Goal: Task Accomplishment & Management: Use online tool/utility

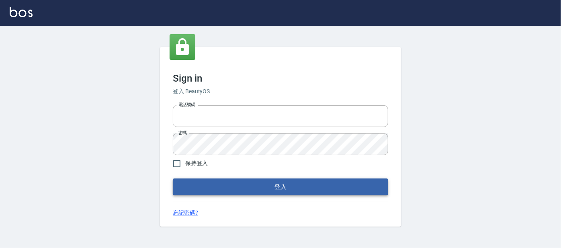
type input "0227605235"
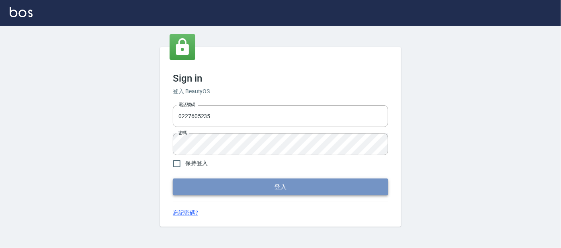
click at [259, 189] on button "登入" at bounding box center [280, 186] width 215 height 17
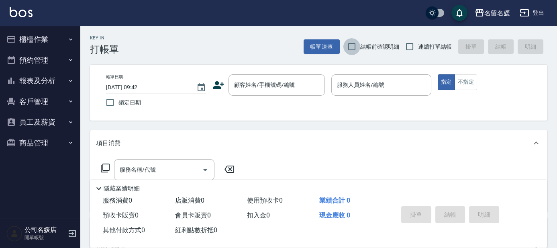
click at [352, 45] on input "結帳前確認明細" at bounding box center [351, 46] width 17 height 17
checkbox input "true"
click at [409, 44] on input "連續打單結帳" at bounding box center [409, 46] width 17 height 17
checkbox input "true"
click at [111, 103] on input "鎖定日期" at bounding box center [110, 102] width 17 height 17
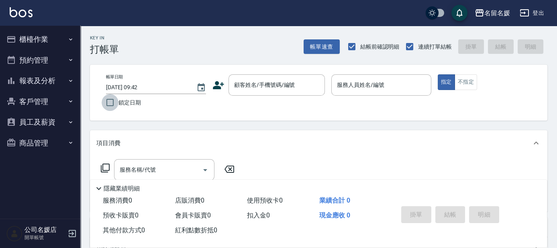
checkbox input "true"
click at [40, 62] on button "預約管理" at bounding box center [40, 60] width 74 height 21
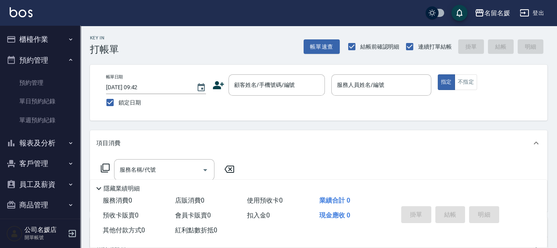
click at [41, 37] on button "櫃檯作業" at bounding box center [40, 39] width 74 height 21
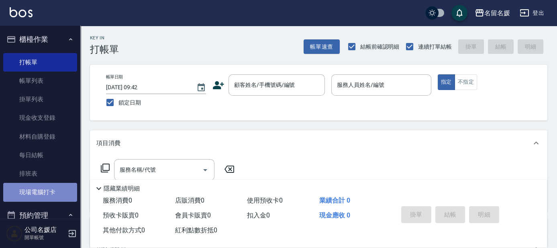
click at [46, 186] on link "現場電腦打卡" at bounding box center [40, 192] width 74 height 18
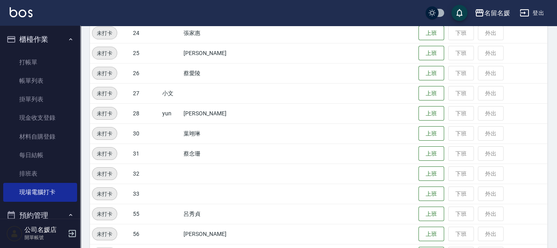
scroll to position [333, 0]
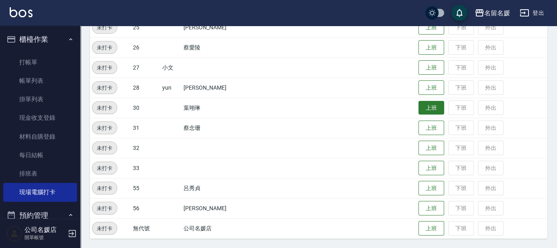
click at [434, 110] on button "上班" at bounding box center [431, 108] width 26 height 14
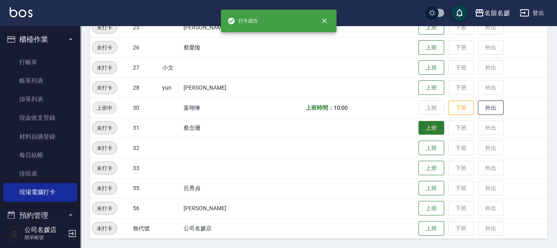
click at [435, 124] on button "上班" at bounding box center [431, 128] width 26 height 14
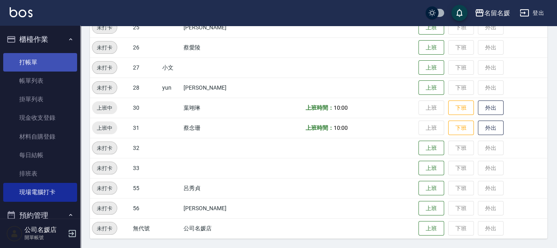
click at [53, 65] on link "打帳單" at bounding box center [40, 62] width 74 height 18
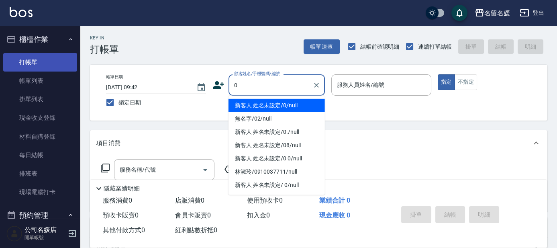
type input "新客人 姓名未設定/0/null"
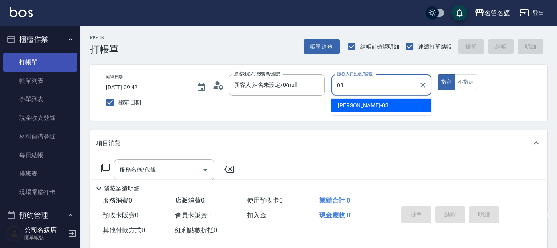
type input "03"
type button "true"
type input "[PERSON_NAME]03"
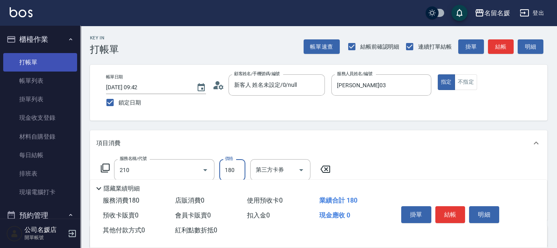
type input "洗券-(卡)180(210)"
type input "舊有卡券"
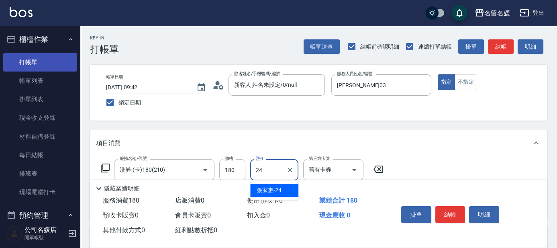
type input "[PERSON_NAME]-24"
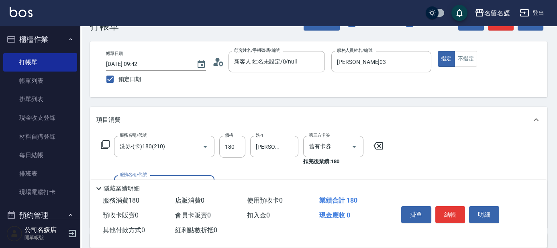
scroll to position [36, 0]
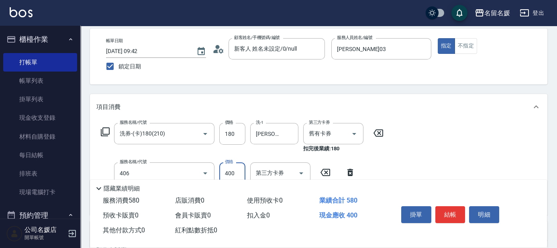
type input "剪髮(400)(406)"
click at [286, 84] on div "帳單日期 [DATE] 09:42 鎖定日期 顧客姓名/手機號碼/編號 新客人 姓名未設定/0/null 顧客姓名/手機號碼/編號 服務人員姓名/編號 [PE…" at bounding box center [318, 57] width 457 height 56
